Goal: Entertainment & Leisure: Consume media (video, audio)

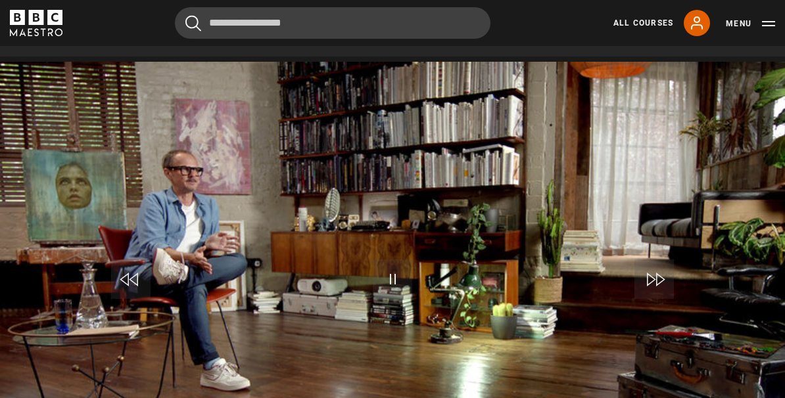
scroll to position [602, 0]
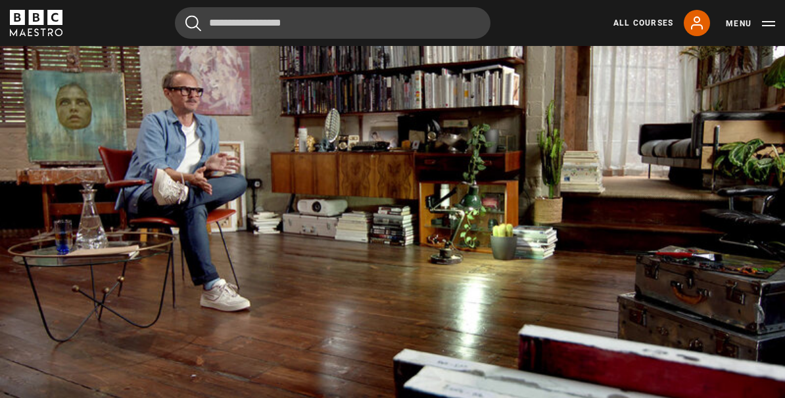
click at [246, 397] on video-js "Video Player is loading. Play Lesson History of the portrait maker 10s Skip Bac…" at bounding box center [392, 203] width 785 height 442
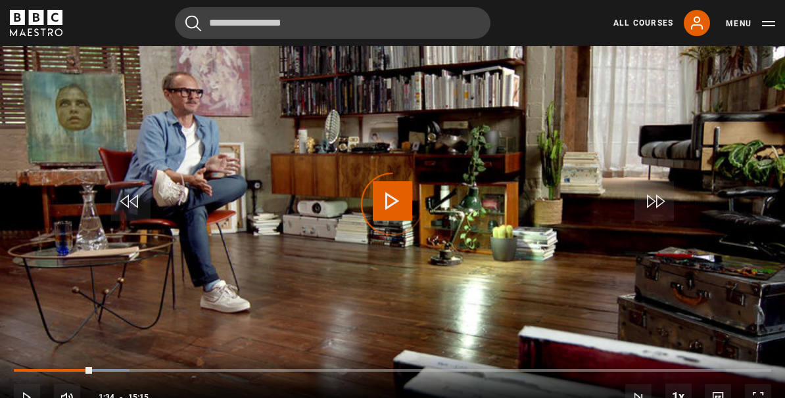
scroll to position [600, 0]
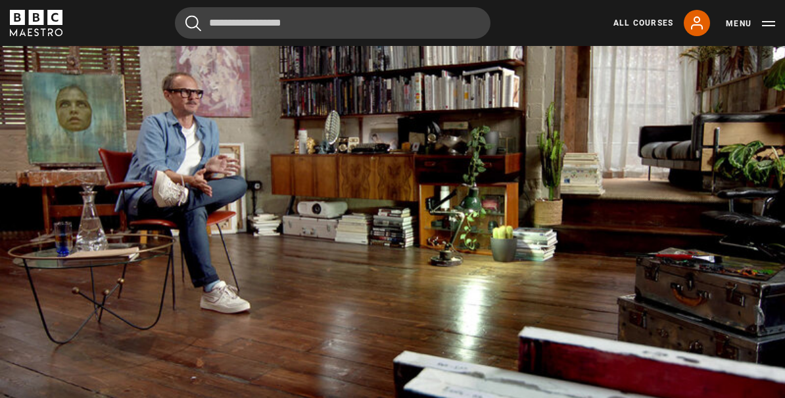
click at [479, 379] on video-js "Video Player is loading. Play Lesson History of the portrait maker 10s Skip Bac…" at bounding box center [392, 205] width 785 height 442
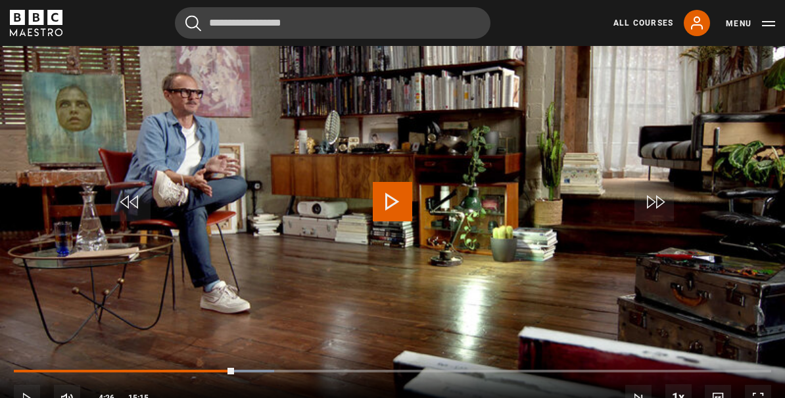
click at [394, 222] on span "Video Player" at bounding box center [392, 201] width 39 height 39
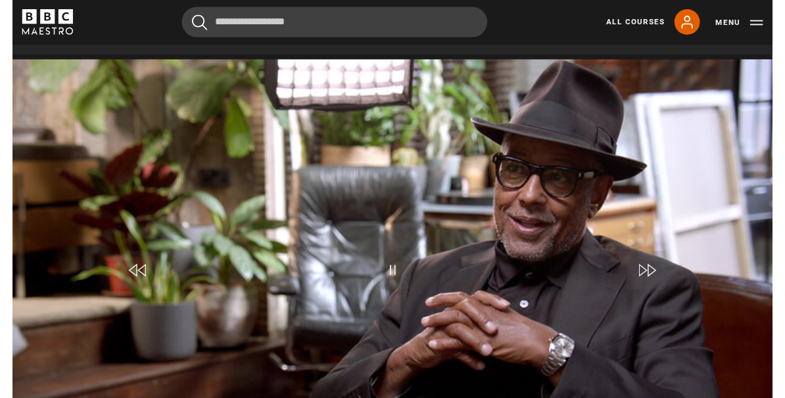
scroll to position [602, 0]
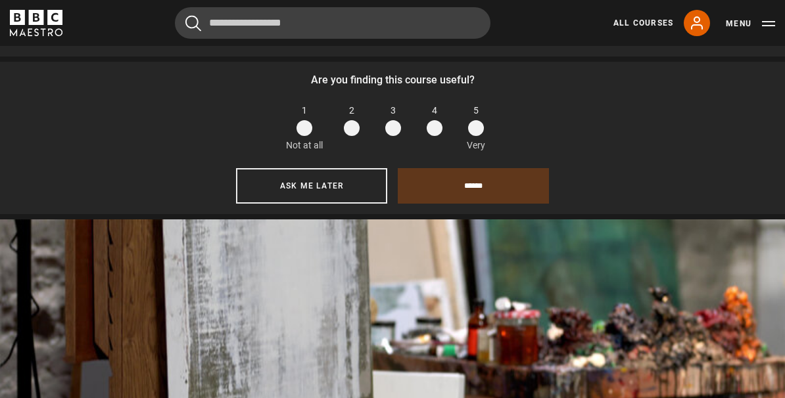
click at [316, 204] on button "Ask me later" at bounding box center [311, 185] width 151 height 35
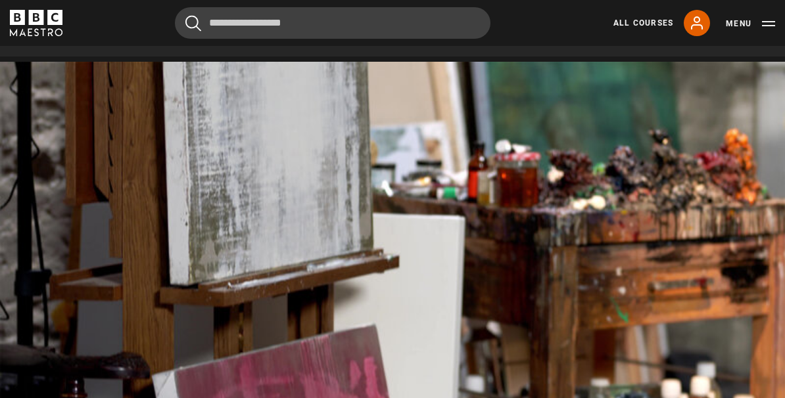
scroll to position [602, 0]
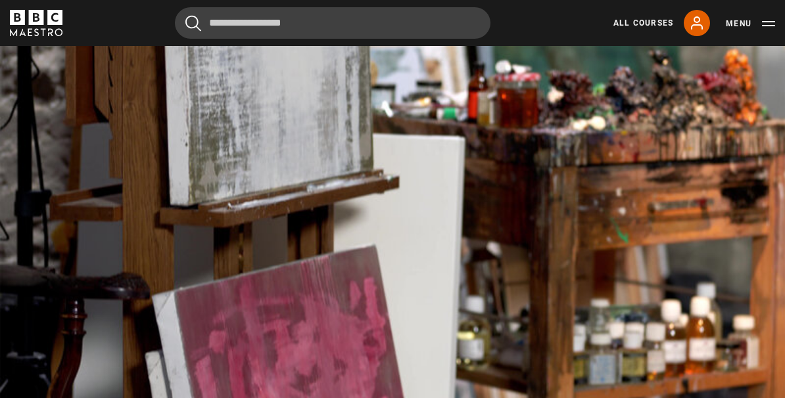
click at [248, 386] on video-js "Video Player is loading. Play Lesson Canvas preparation 10s Skip Back 10 second…" at bounding box center [392, 203] width 785 height 442
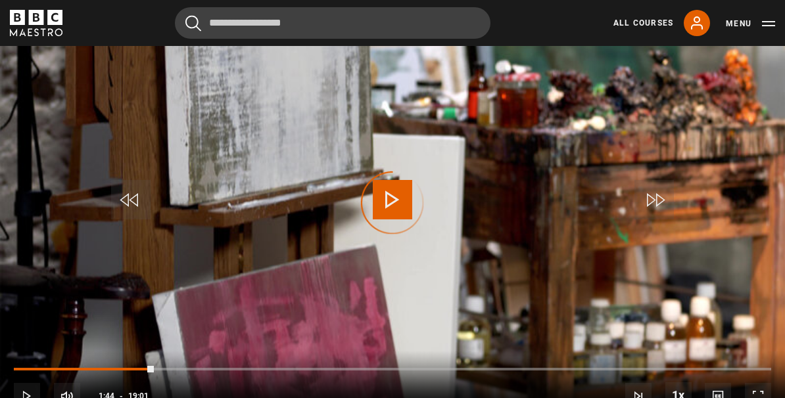
click at [64, 371] on div "Progress Bar" at bounding box center [84, 369] width 140 height 3
click at [189, 332] on video-js "Video Player is loading. Play Lesson Canvas preparation 10s Skip Back 10 second…" at bounding box center [392, 203] width 785 height 442
click at [80, 371] on div "Progress Bar" at bounding box center [61, 369] width 94 height 3
click at [68, 371] on div "Progress Bar" at bounding box center [41, 369] width 54 height 3
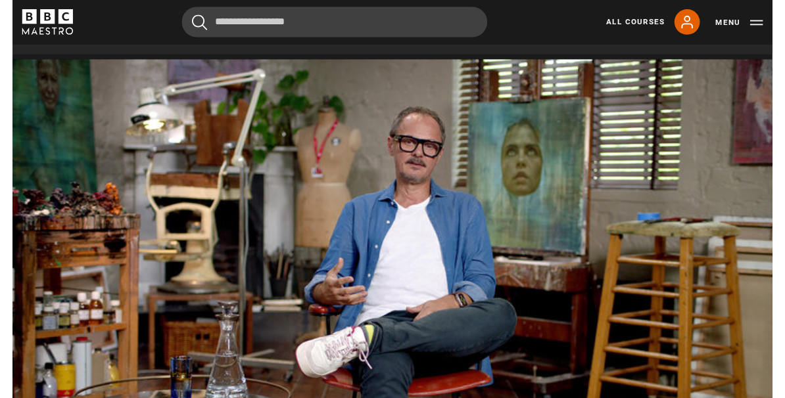
scroll to position [602, 0]
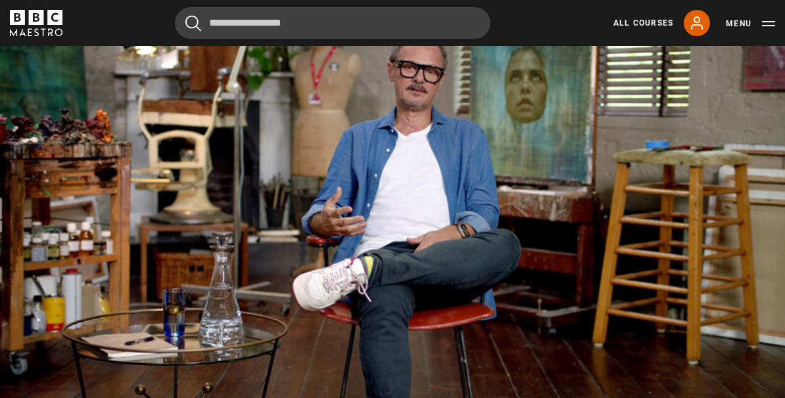
click at [670, 380] on video-js "Video Player is loading. Play Lesson Composition 10s Skip Back 10 seconds Pause…" at bounding box center [392, 203] width 785 height 442
click at [271, 283] on video-js "Video Player is loading. Play Lesson Composition 10s Skip Back 10 seconds Pause…" at bounding box center [392, 203] width 785 height 442
click at [215, 337] on video-js "Video Player is loading. Play Lesson Composition 10s Skip Back 10 seconds Pause…" at bounding box center [392, 203] width 785 height 442
click at [219, 294] on video-js "Video Player is loading. Play Lesson Composition 10s Skip Back 10 seconds Pause…" at bounding box center [392, 203] width 785 height 442
click at [707, 340] on video-js "Video Player is loading. Play Lesson Composition 10s Skip Back 10 seconds Pause…" at bounding box center [392, 203] width 785 height 442
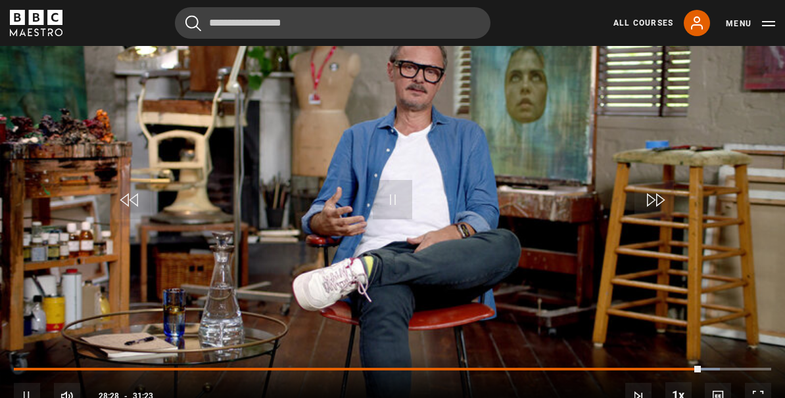
click at [639, 371] on div "Progress Bar" at bounding box center [358, 369] width 688 height 3
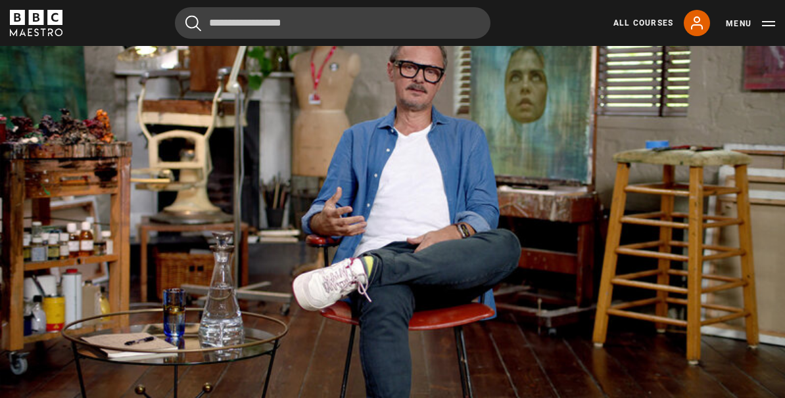
click at [661, 338] on video-js "Video Player is loading. Play Lesson Composition 10s Skip Back 10 seconds Pause…" at bounding box center [392, 203] width 785 height 442
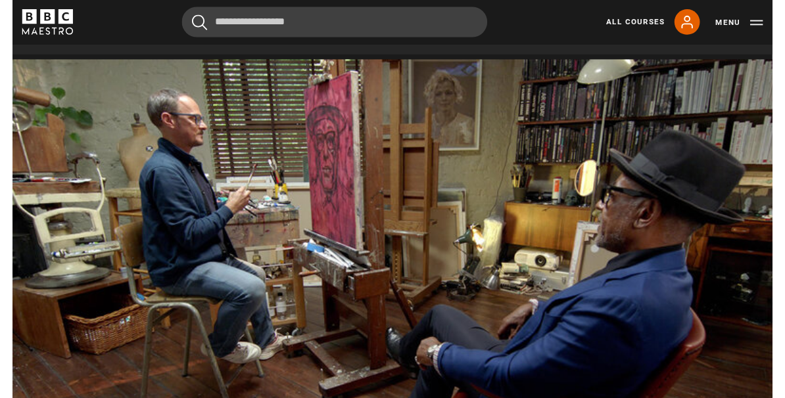
scroll to position [602, 0]
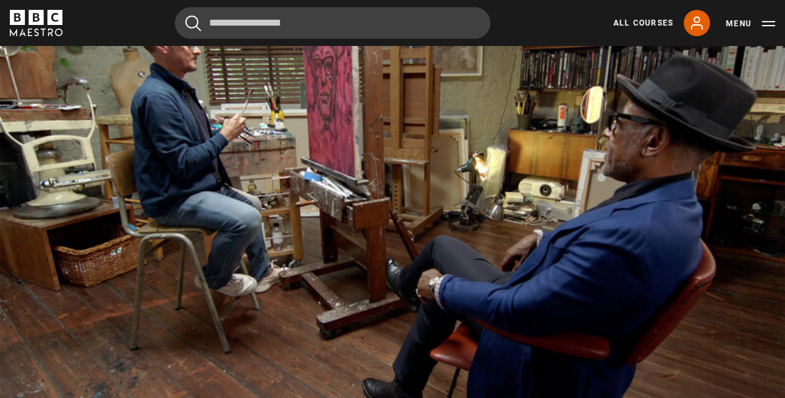
click at [255, 333] on video-js "Video Player is loading. Play Lesson Choosing a subject 10s Skip Back 10 second…" at bounding box center [392, 203] width 785 height 442
click at [338, 210] on video-js "Video Player is loading. Play Lesson Choosing a subject 10s Skip Back 10 second…" at bounding box center [392, 203] width 785 height 442
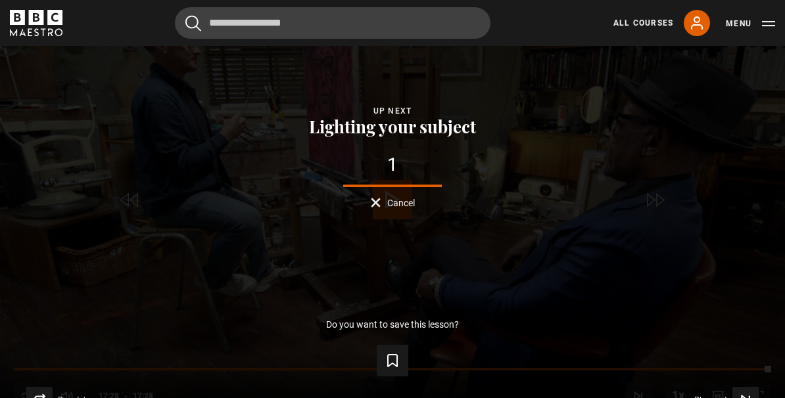
click at [707, 404] on span "Play next" at bounding box center [710, 400] width 33 height 8
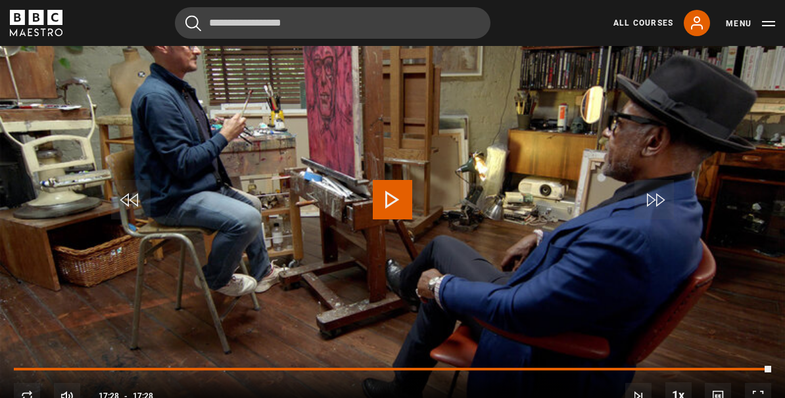
scroll to position [523, 0]
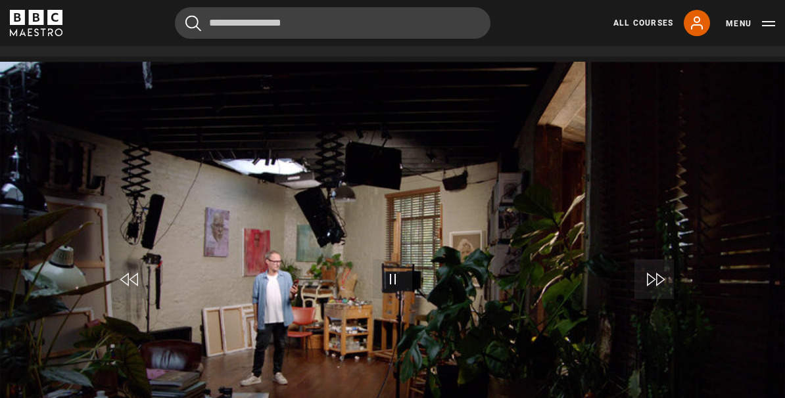
scroll to position [602, 0]
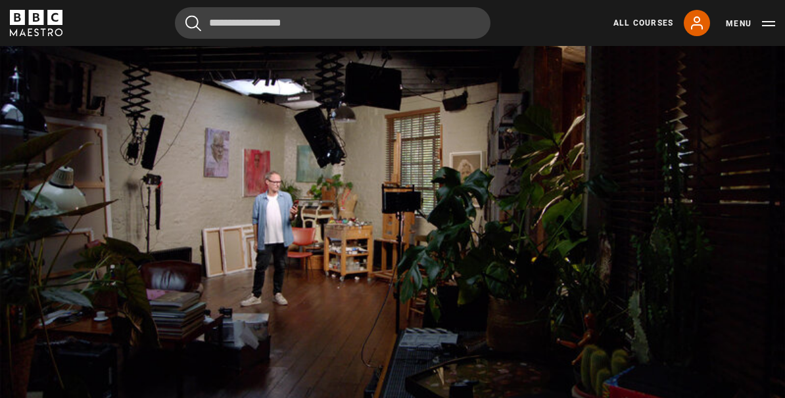
click at [565, 379] on video-js "Video Player is loading. Play Lesson Lighting your subject 10s Skip Back 10 sec…" at bounding box center [392, 203] width 785 height 442
click at [624, 323] on video-js "Video Player is loading. Play Lesson Lighting your subject 10s Skip Back 10 sec…" at bounding box center [392, 203] width 785 height 442
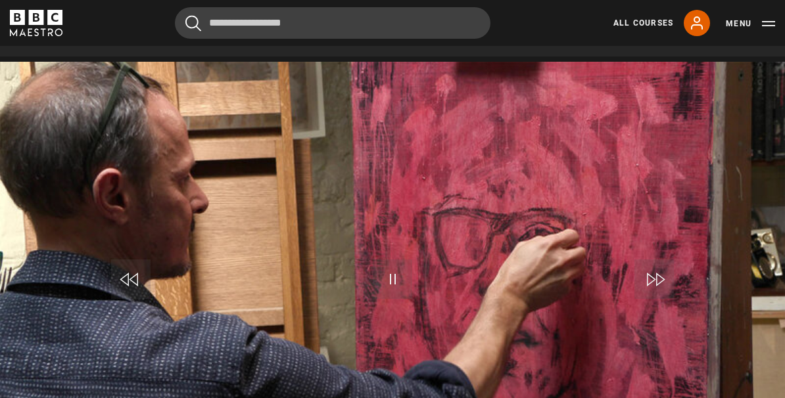
scroll to position [602, 0]
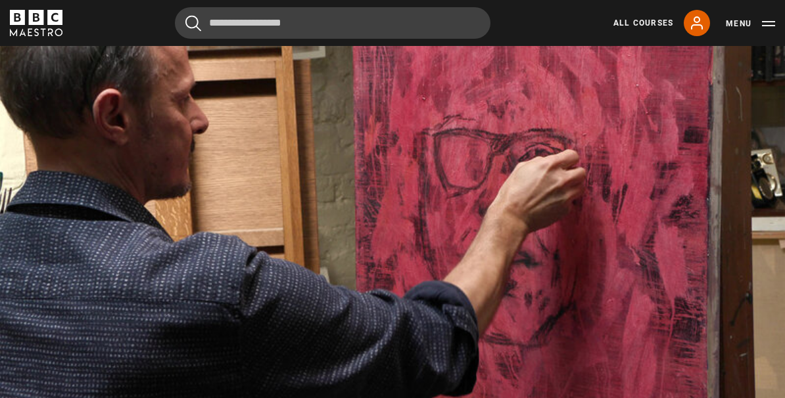
click at [720, 354] on video-js "Video Player is loading. Play Lesson How to start the portrait 10s Skip Back 10…" at bounding box center [392, 203] width 785 height 442
click at [636, 346] on video-js "Video Player is loading. Play Lesson How to start the portrait 10s Skip Back 10…" at bounding box center [392, 203] width 785 height 442
click at [652, 353] on video-js "Video Player is loading. Play Lesson How to start the portrait 10s Skip Back 10…" at bounding box center [392, 203] width 785 height 442
click at [675, 377] on div "Loaded : 97.21%" at bounding box center [392, 376] width 757 height 2
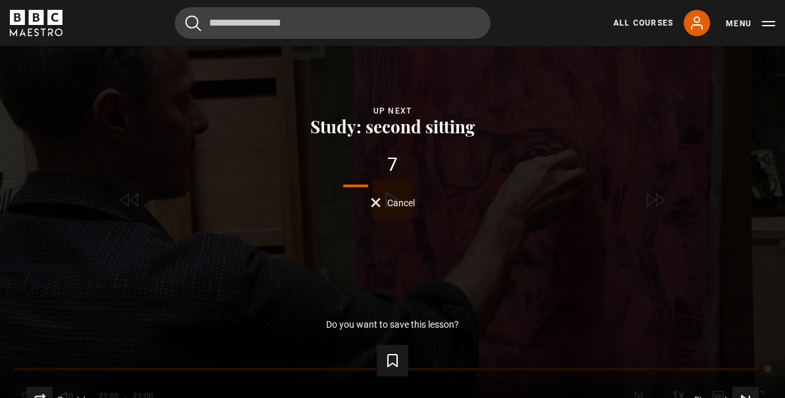
click at [722, 404] on span "Play next" at bounding box center [710, 400] width 33 height 8
